Goal: Task Accomplishment & Management: Manage account settings

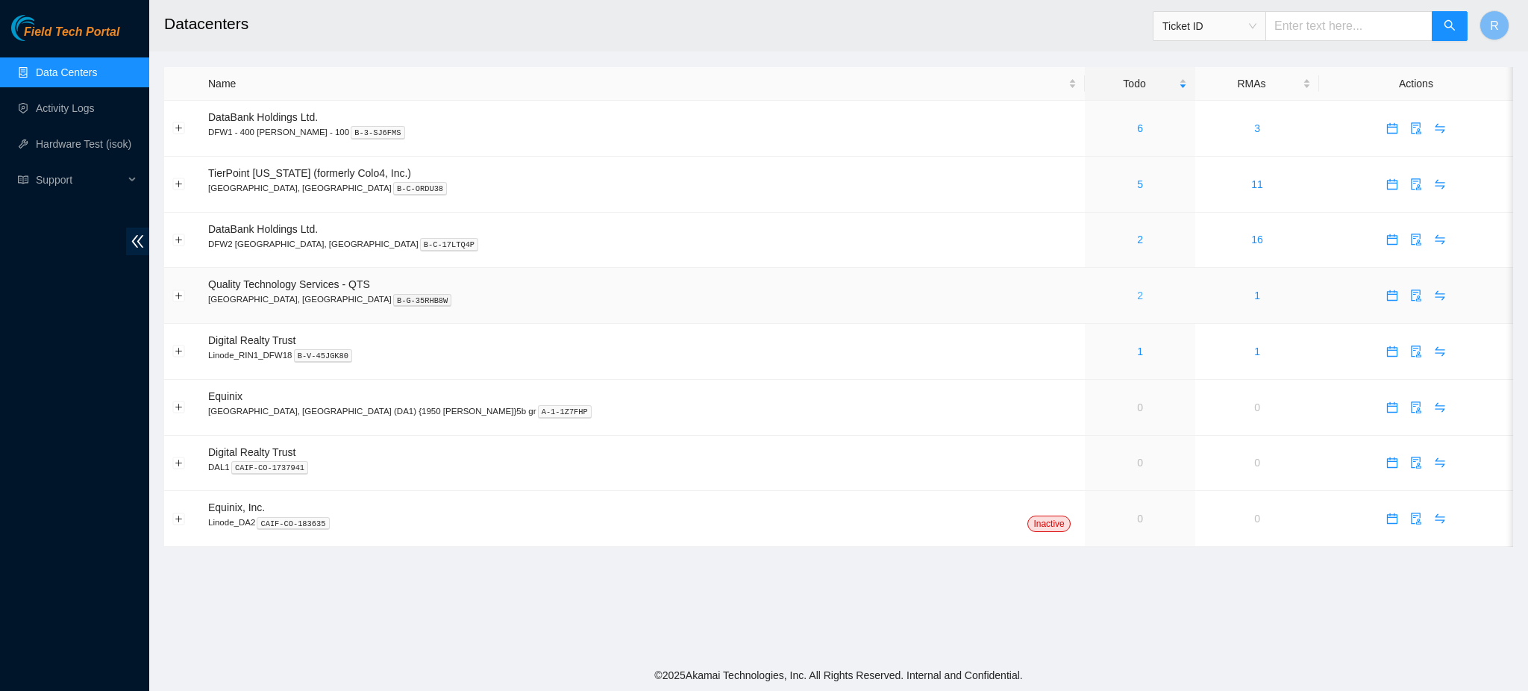
click at [1137, 295] on link "2" at bounding box center [1140, 296] width 6 height 12
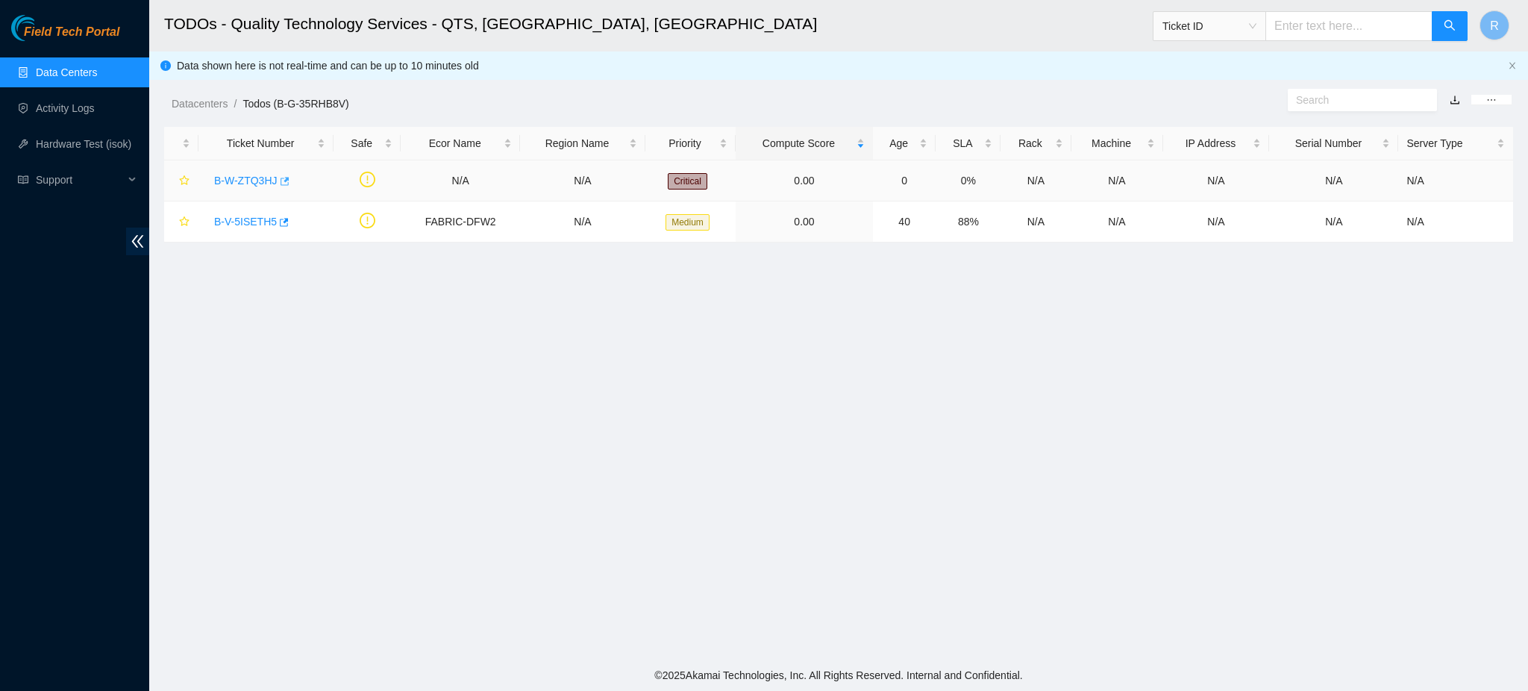
click at [283, 183] on icon "button" at bounding box center [283, 181] width 10 height 10
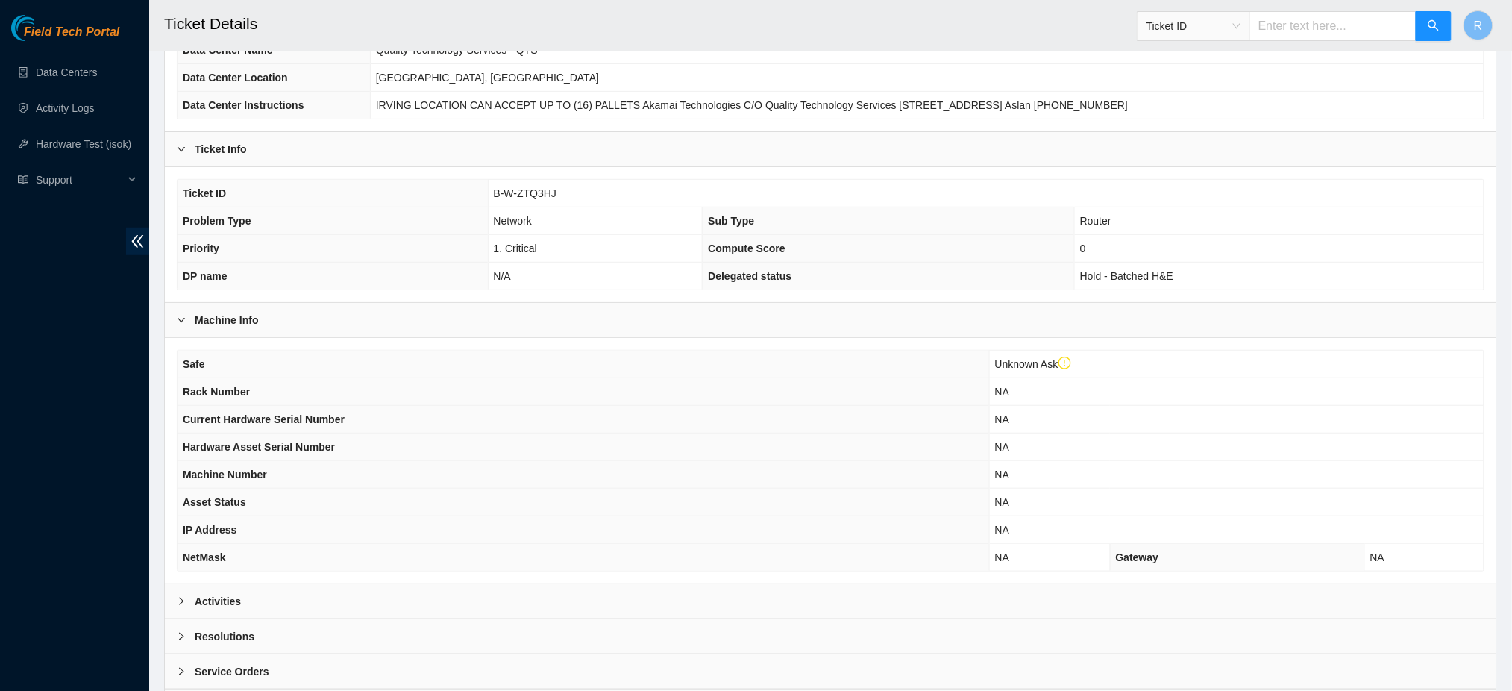
scroll to position [269, 0]
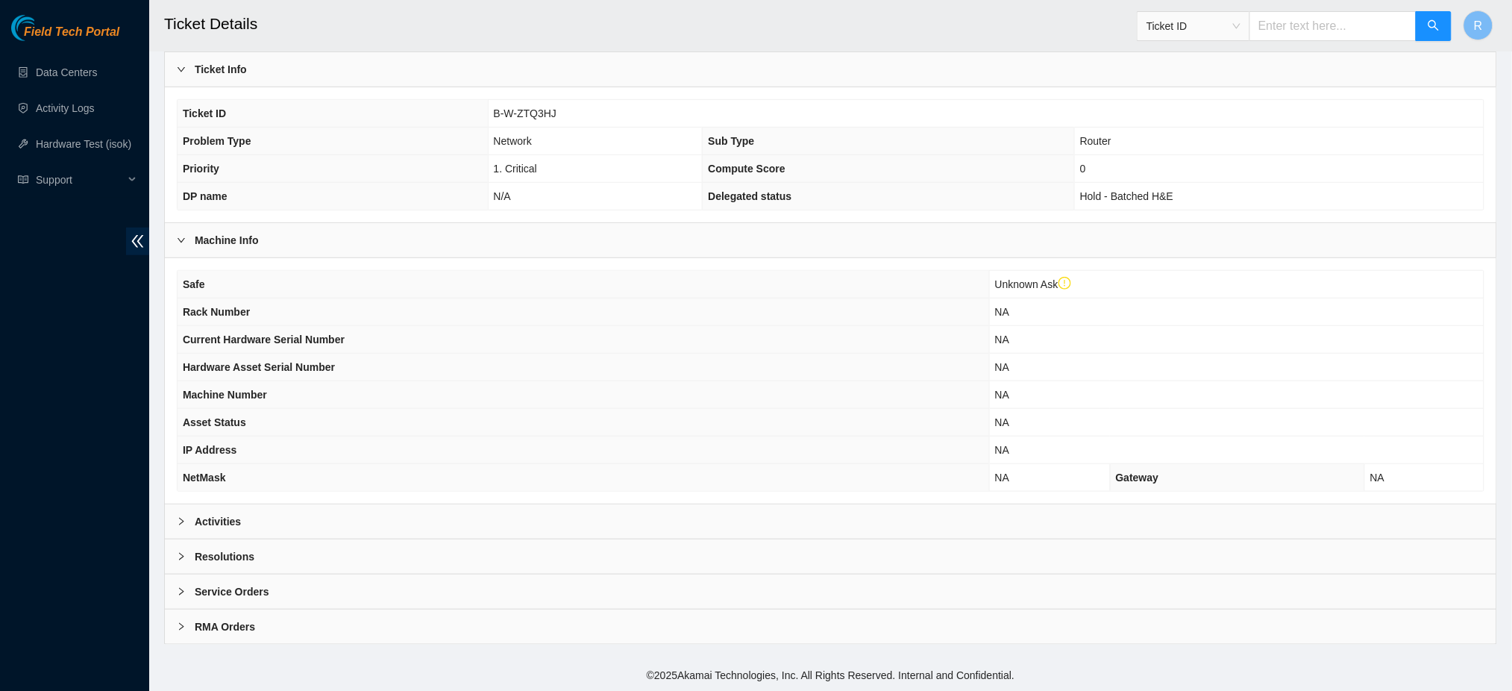
click at [352, 534] on div "Activities" at bounding box center [831, 521] width 1332 height 34
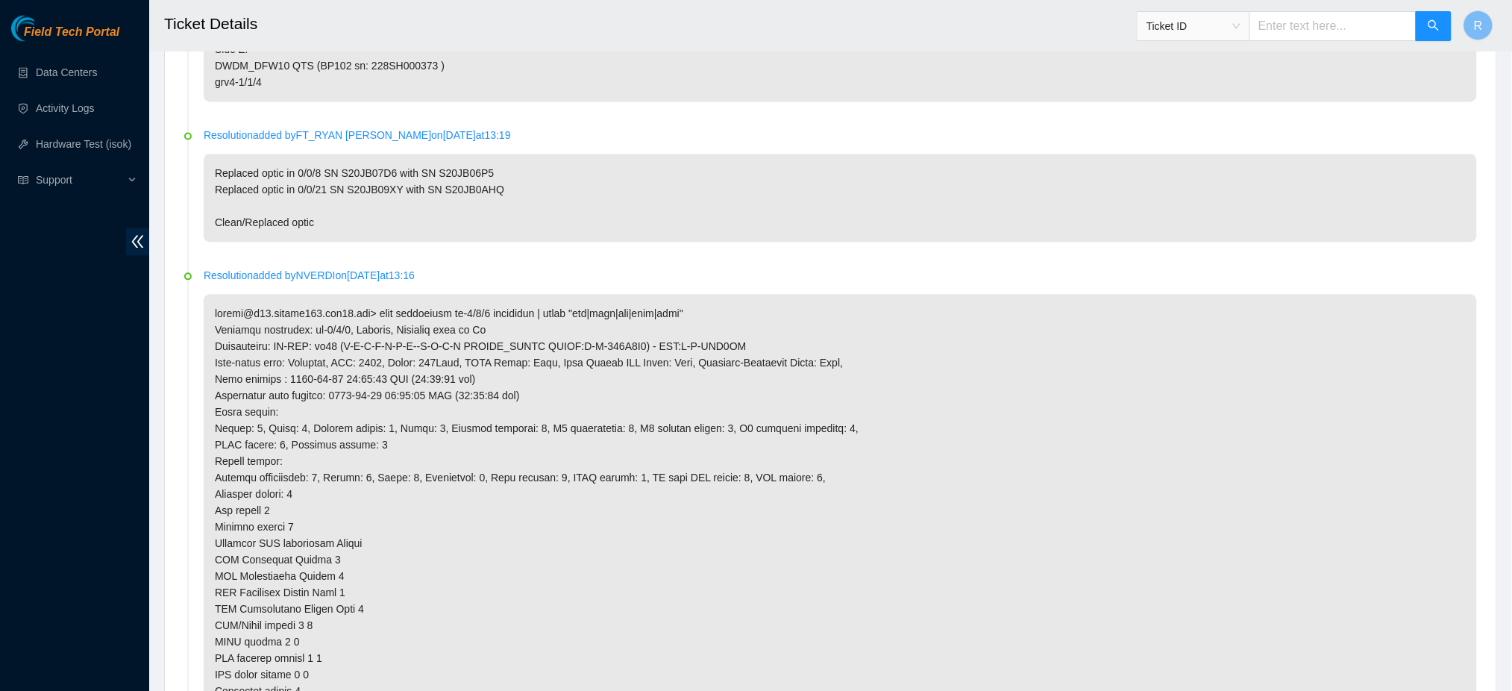
scroll to position [0, 0]
